Goal: Book appointment/travel/reservation

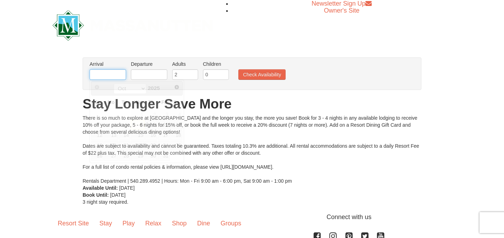
click at [122, 75] on input "text" at bounding box center [108, 74] width 36 height 11
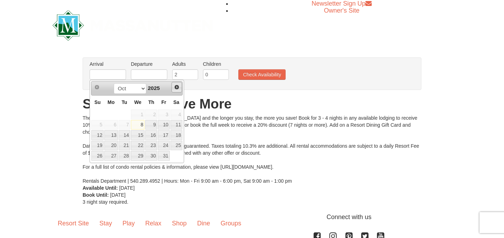
click at [177, 87] on span "Next" at bounding box center [177, 87] width 6 height 6
click at [124, 147] on link "23" at bounding box center [125, 146] width 12 height 10
type input "[DATE]"
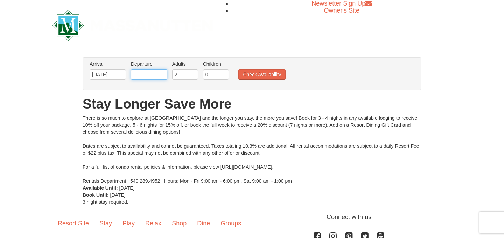
click at [160, 72] on input "text" at bounding box center [149, 74] width 36 height 11
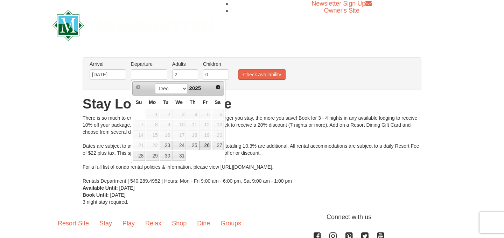
click at [205, 146] on link "26" at bounding box center [205, 146] width 12 height 10
type input "[DATE]"
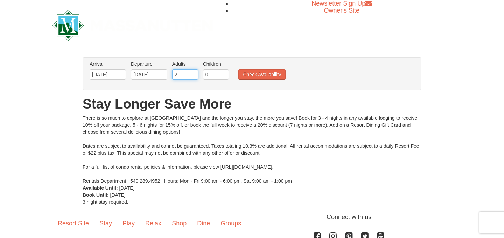
click at [188, 74] on input "2" at bounding box center [185, 74] width 26 height 11
click at [245, 76] on button "Check Availability" at bounding box center [262, 74] width 47 height 11
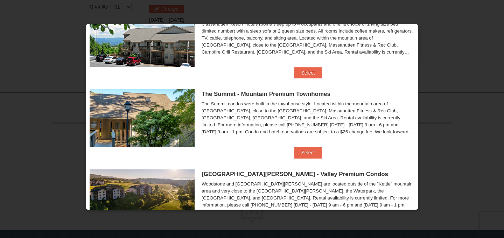
scroll to position [39, 0]
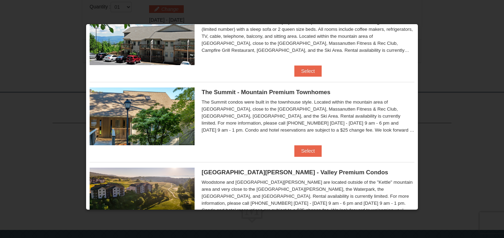
click at [284, 94] on span "The Summit - Mountain Premium Townhomes" at bounding box center [266, 92] width 129 height 7
click at [301, 151] on button "Select" at bounding box center [309, 150] width 28 height 11
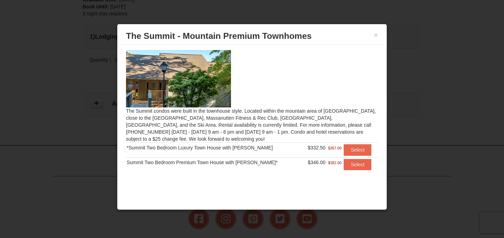
scroll to position [165, 0]
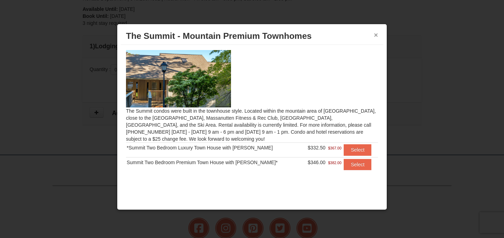
click at [377, 35] on button "×" at bounding box center [376, 35] width 4 height 7
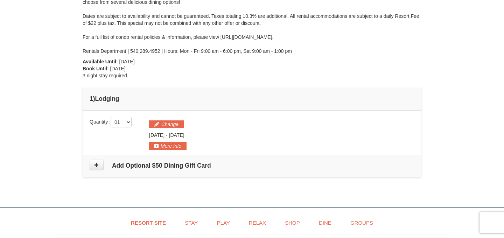
scroll to position [138, 0]
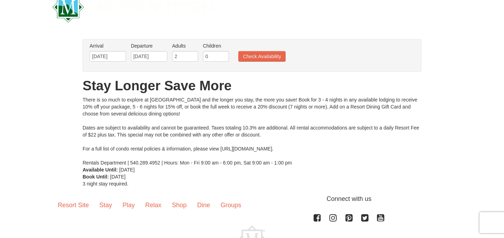
scroll to position [18, 0]
click at [250, 56] on button "Check Availability" at bounding box center [262, 57] width 47 height 11
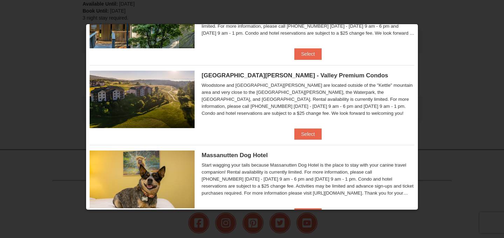
scroll to position [134, 0]
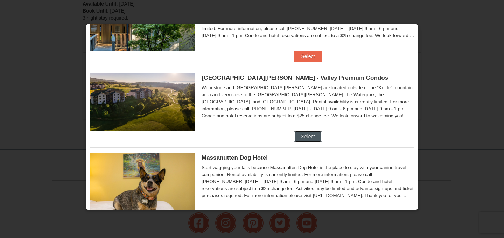
click at [311, 137] on button "Select" at bounding box center [309, 136] width 28 height 11
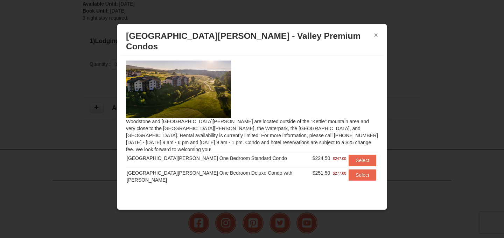
click at [374, 35] on button "×" at bounding box center [376, 35] width 4 height 7
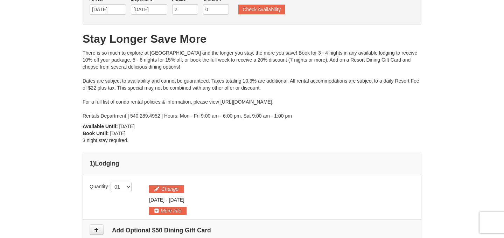
scroll to position [76, 0]
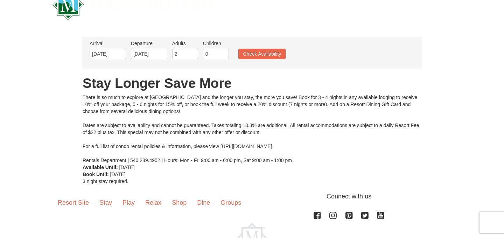
scroll to position [11, 0]
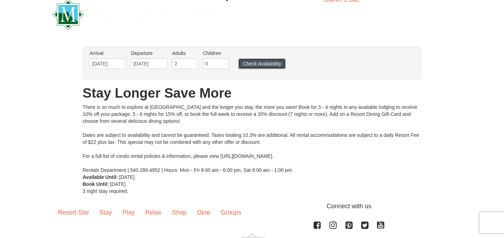
click at [251, 62] on button "Check Availability" at bounding box center [262, 63] width 47 height 11
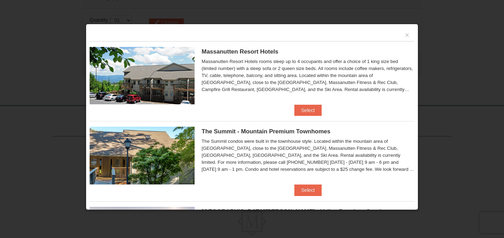
scroll to position [179, 0]
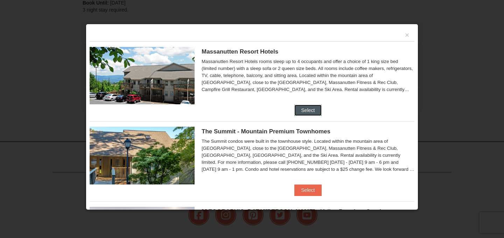
click at [304, 110] on button "Select" at bounding box center [309, 110] width 28 height 11
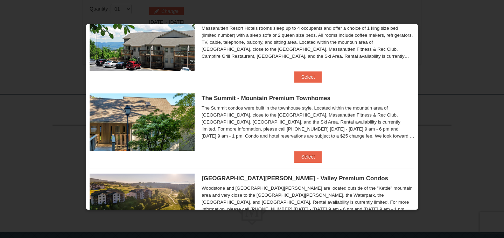
scroll to position [23, 0]
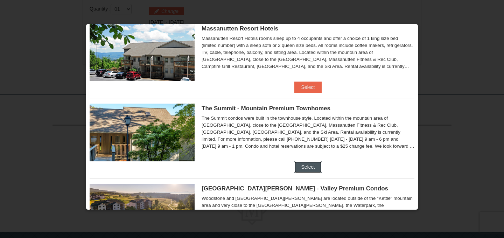
click at [305, 163] on button "Select" at bounding box center [309, 166] width 28 height 11
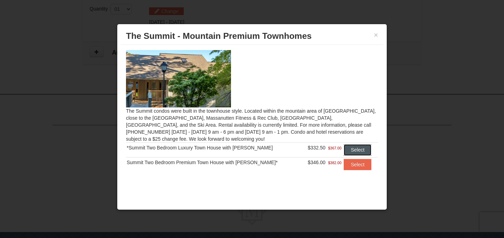
click at [354, 148] on button "Select" at bounding box center [358, 149] width 28 height 11
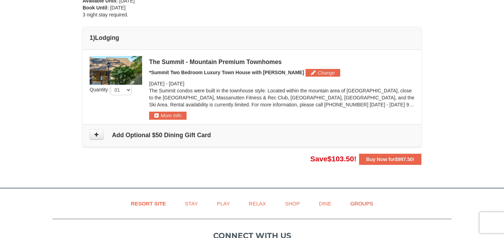
scroll to position [173, 0]
click at [168, 116] on button "More Info" at bounding box center [167, 116] width 37 height 8
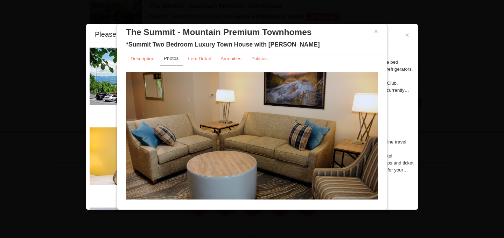
scroll to position [0, 0]
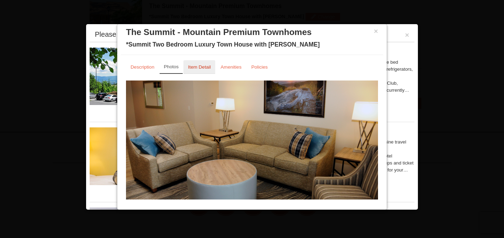
click at [203, 67] on small "Item Detail" at bounding box center [199, 66] width 23 height 5
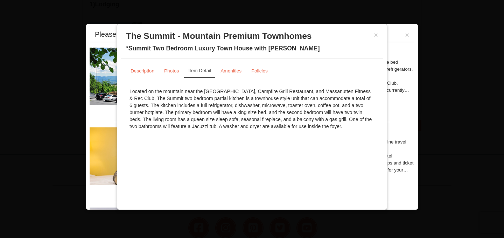
scroll to position [205, 0]
click at [374, 36] on button "×" at bounding box center [376, 35] width 4 height 7
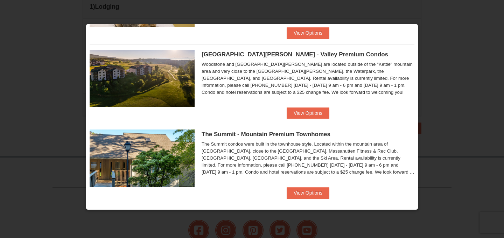
scroll to position [161, 0]
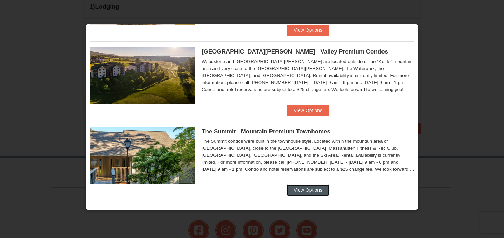
click at [297, 190] on button "View Options" at bounding box center [308, 190] width 43 height 11
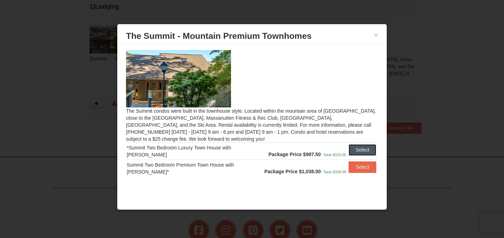
click at [362, 147] on button "Select" at bounding box center [363, 149] width 28 height 11
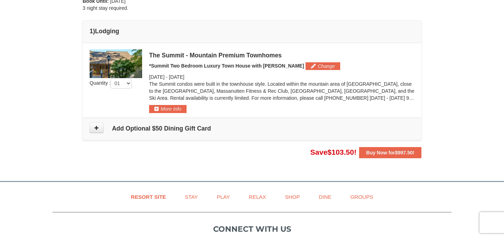
scroll to position [177, 0]
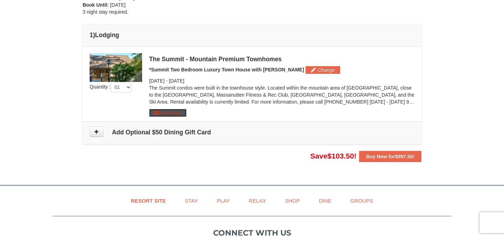
click at [174, 112] on button "More Info" at bounding box center [167, 113] width 37 height 8
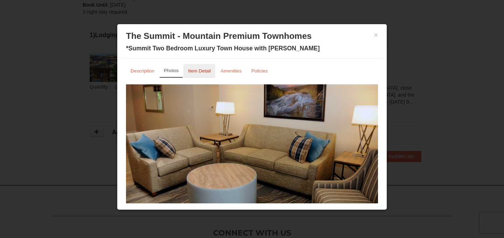
click at [195, 70] on small "Item Detail" at bounding box center [199, 70] width 23 height 5
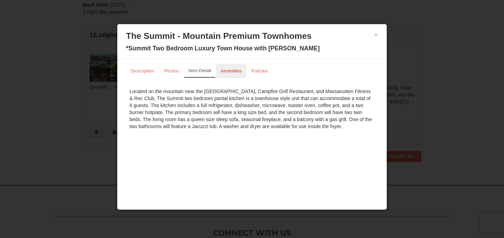
click at [229, 70] on small "Amenities" at bounding box center [231, 70] width 21 height 5
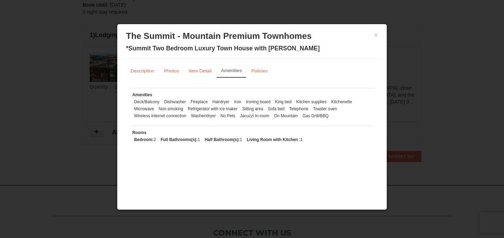
click at [373, 37] on h3 "The Summit - Mountain Premium Townhomes" at bounding box center [252, 36] width 252 height 11
click at [375, 32] on button "×" at bounding box center [376, 35] width 4 height 7
